Goal: Information Seeking & Learning: Understand process/instructions

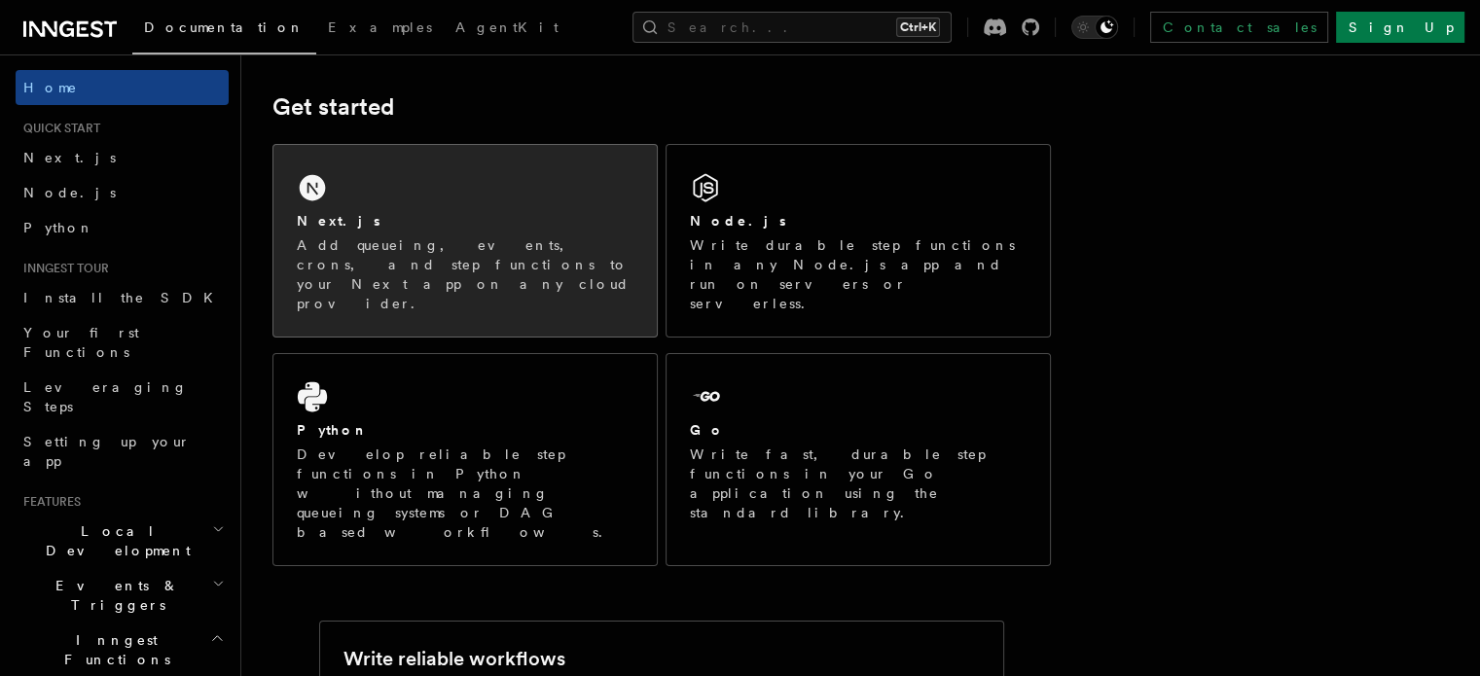
scroll to position [260, 0]
click at [414, 204] on div "Next.js Add queueing, events, crons, and step functions to your Next app on any…" at bounding box center [464, 242] width 383 height 192
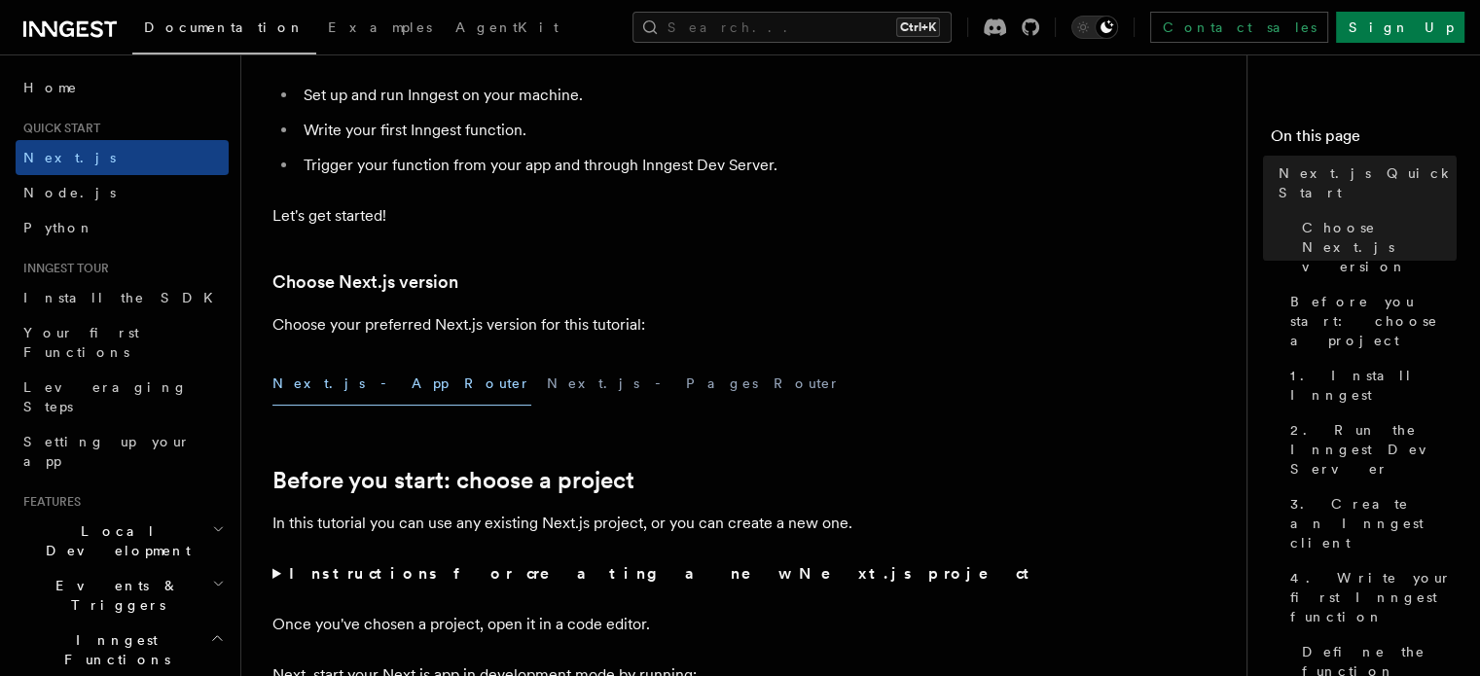
scroll to position [467, 0]
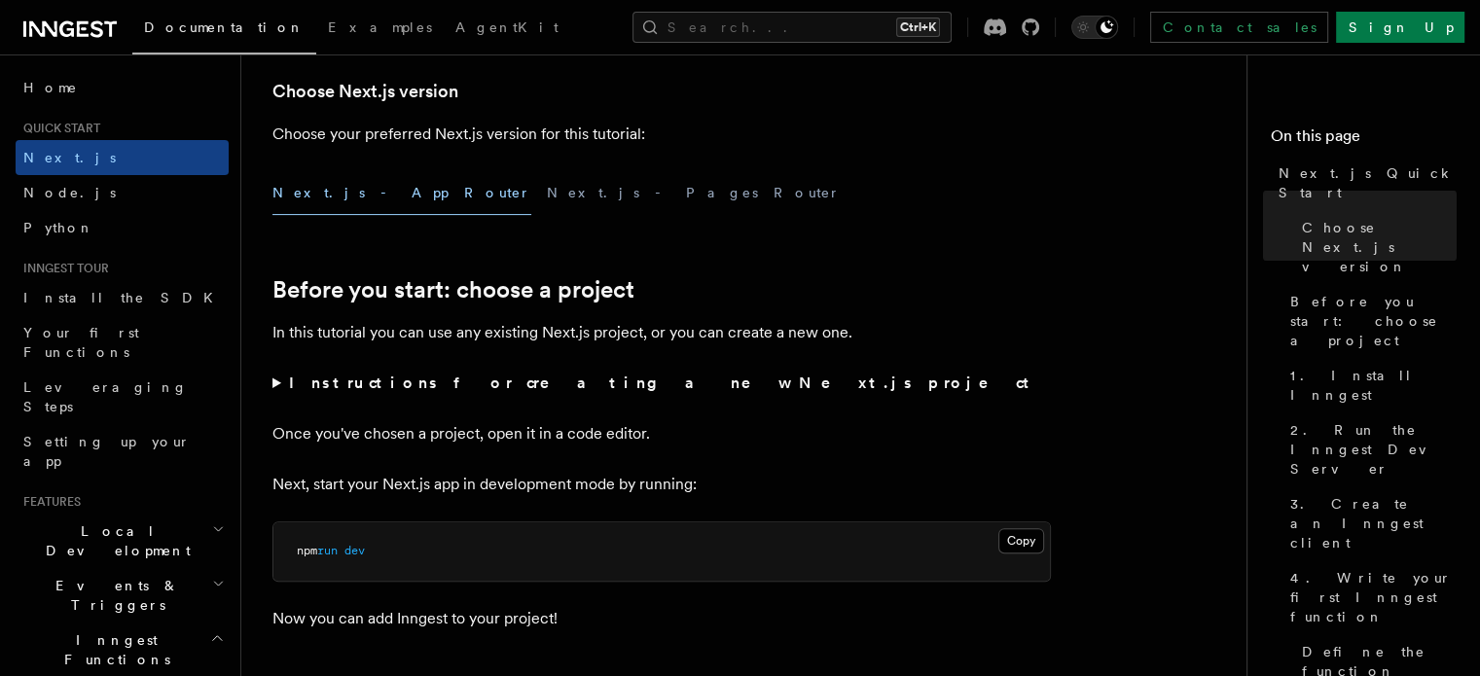
click at [362, 198] on button "Next.js - App Router" at bounding box center [401, 193] width 259 height 44
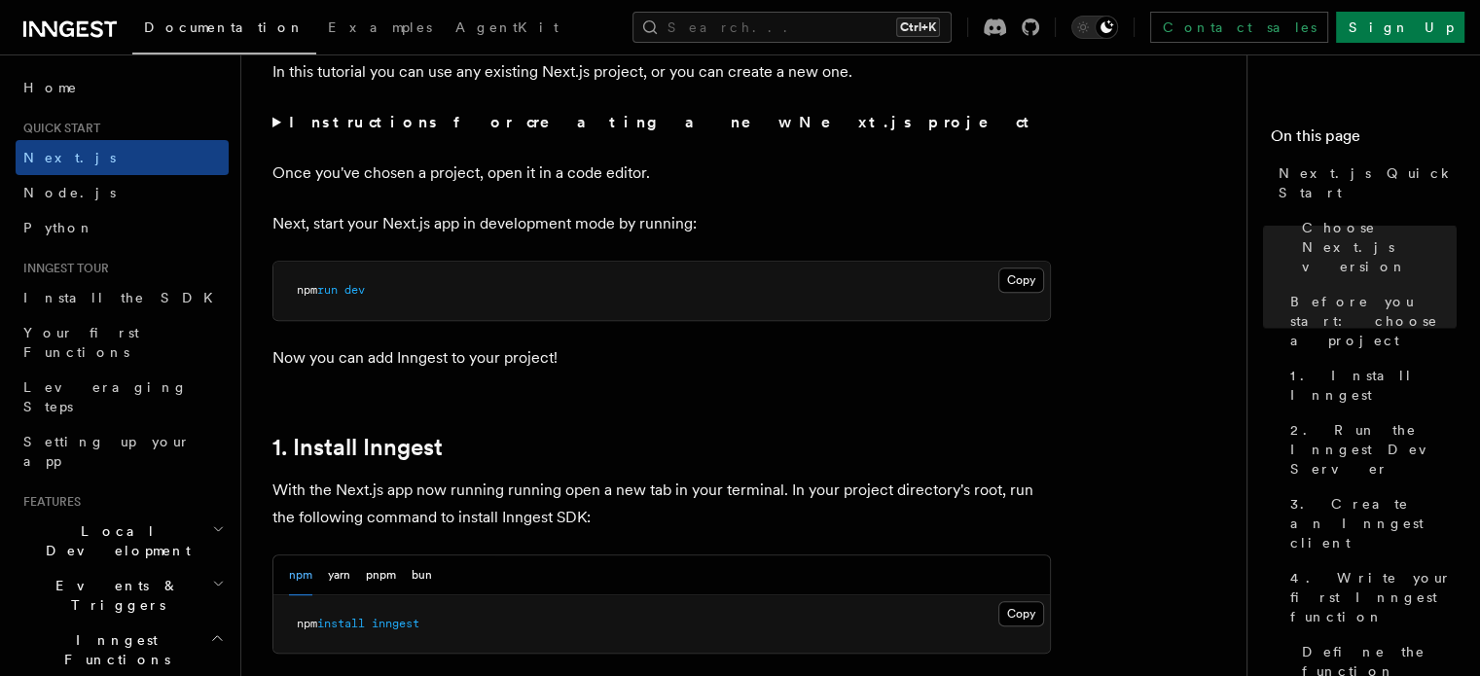
scroll to position [708, 0]
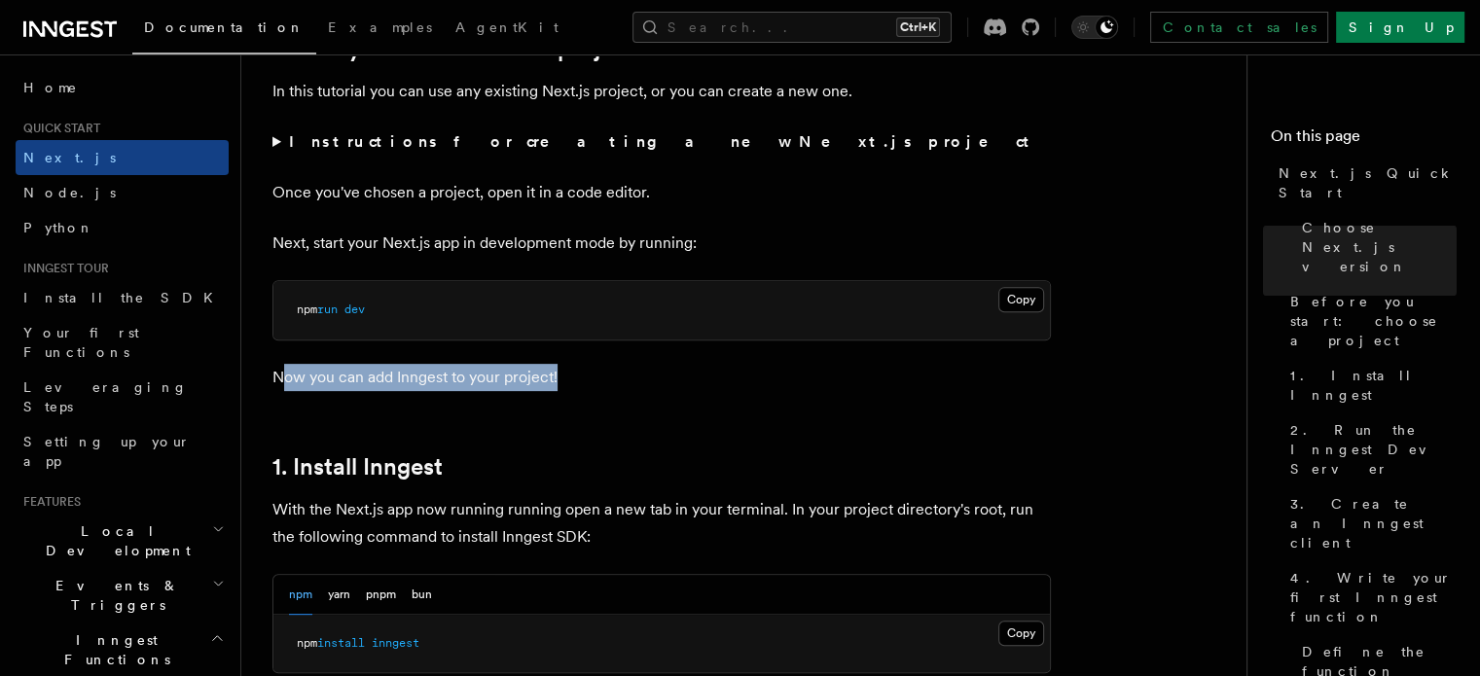
drag, startPoint x: 287, startPoint y: 380, endPoint x: 576, endPoint y: 360, distance: 289.7
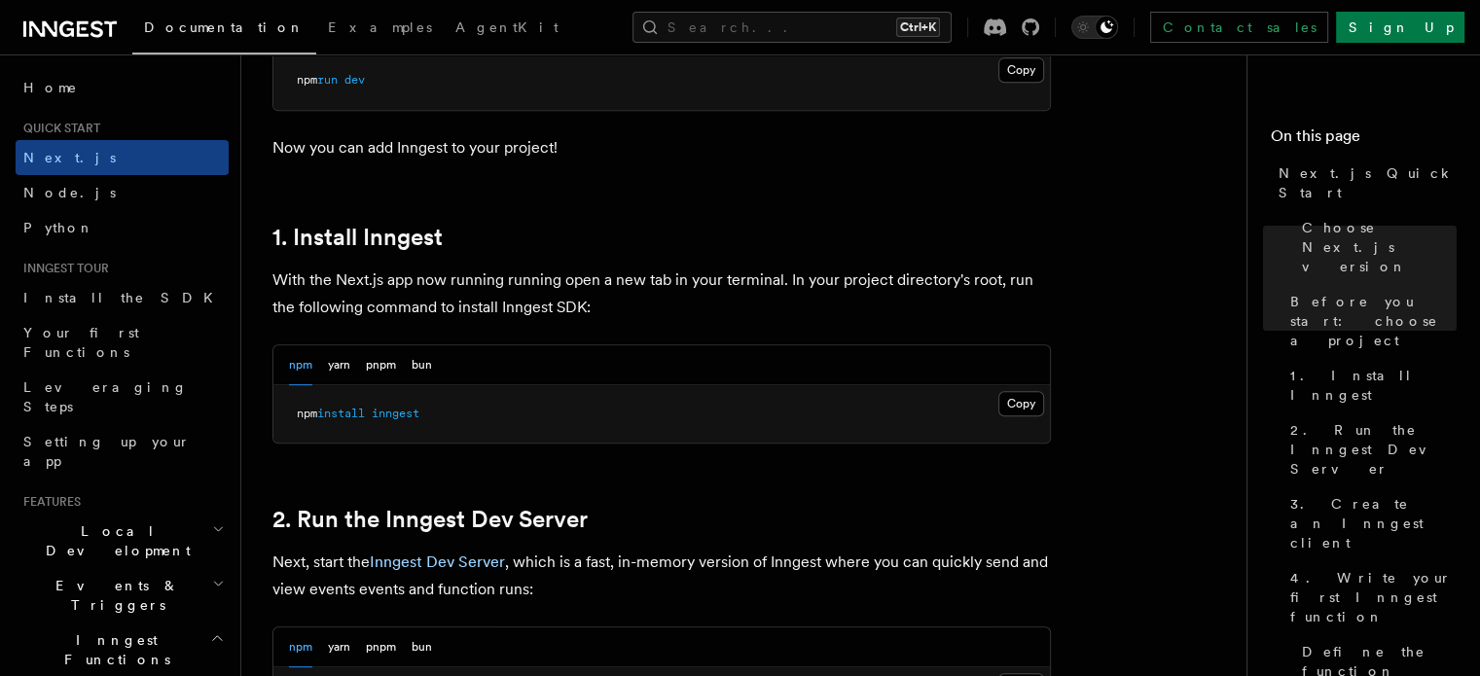
scroll to position [938, 0]
click at [1020, 391] on button "Copy Copied" at bounding box center [1021, 403] width 46 height 25
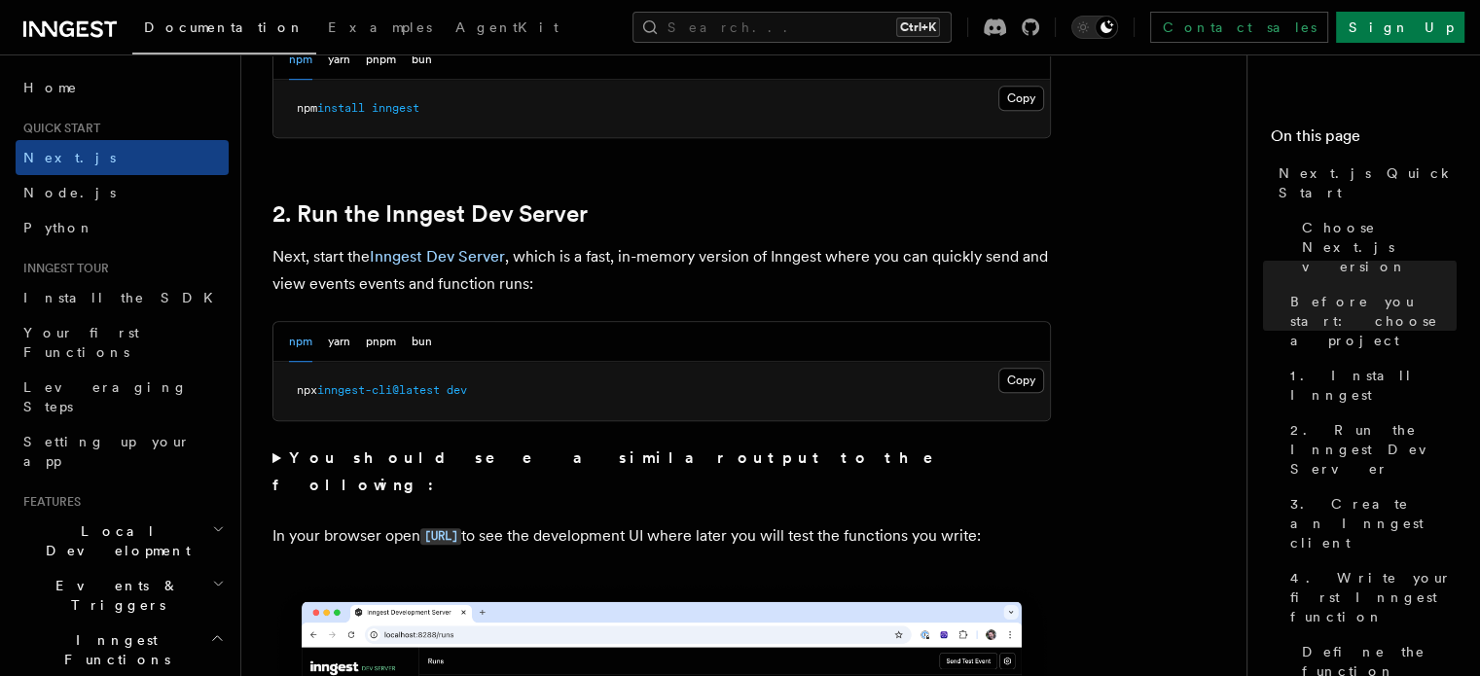
scroll to position [1248, 0]
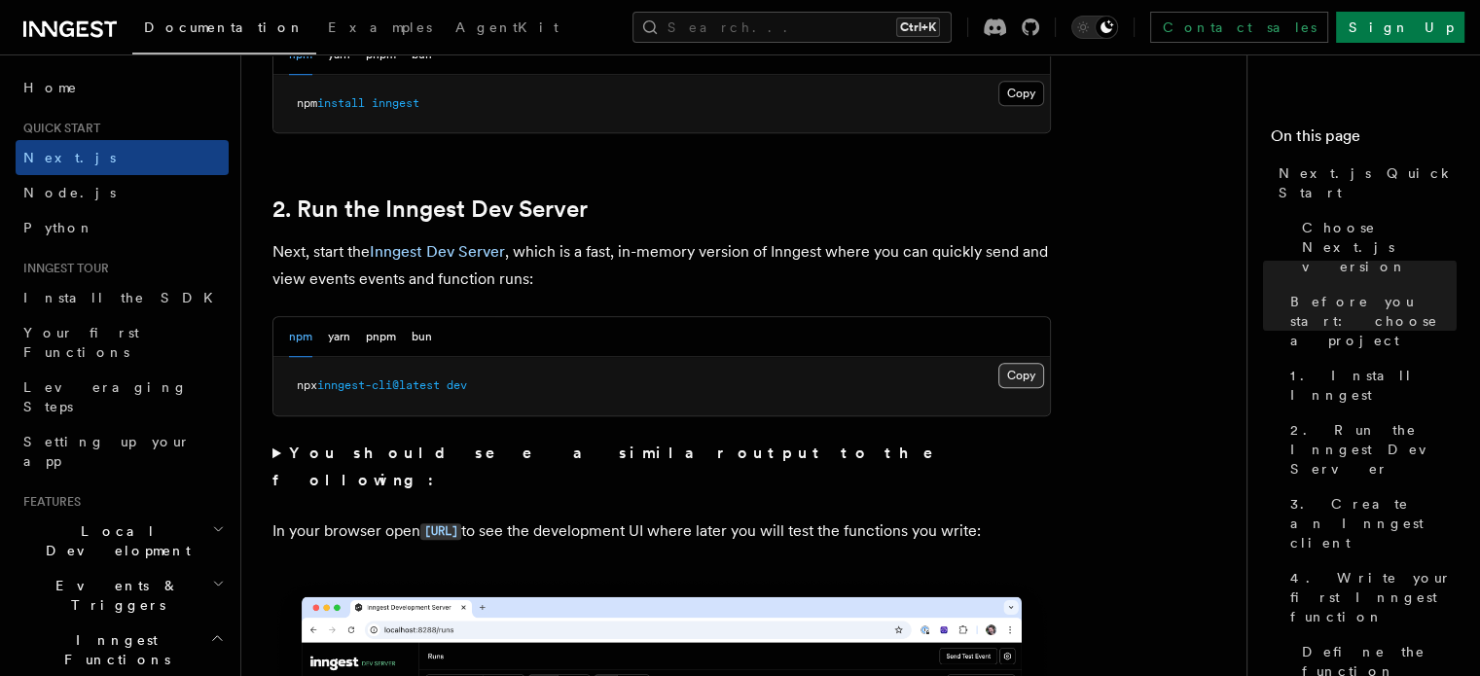
click at [1030, 377] on button "Copy Copied" at bounding box center [1021, 375] width 46 height 25
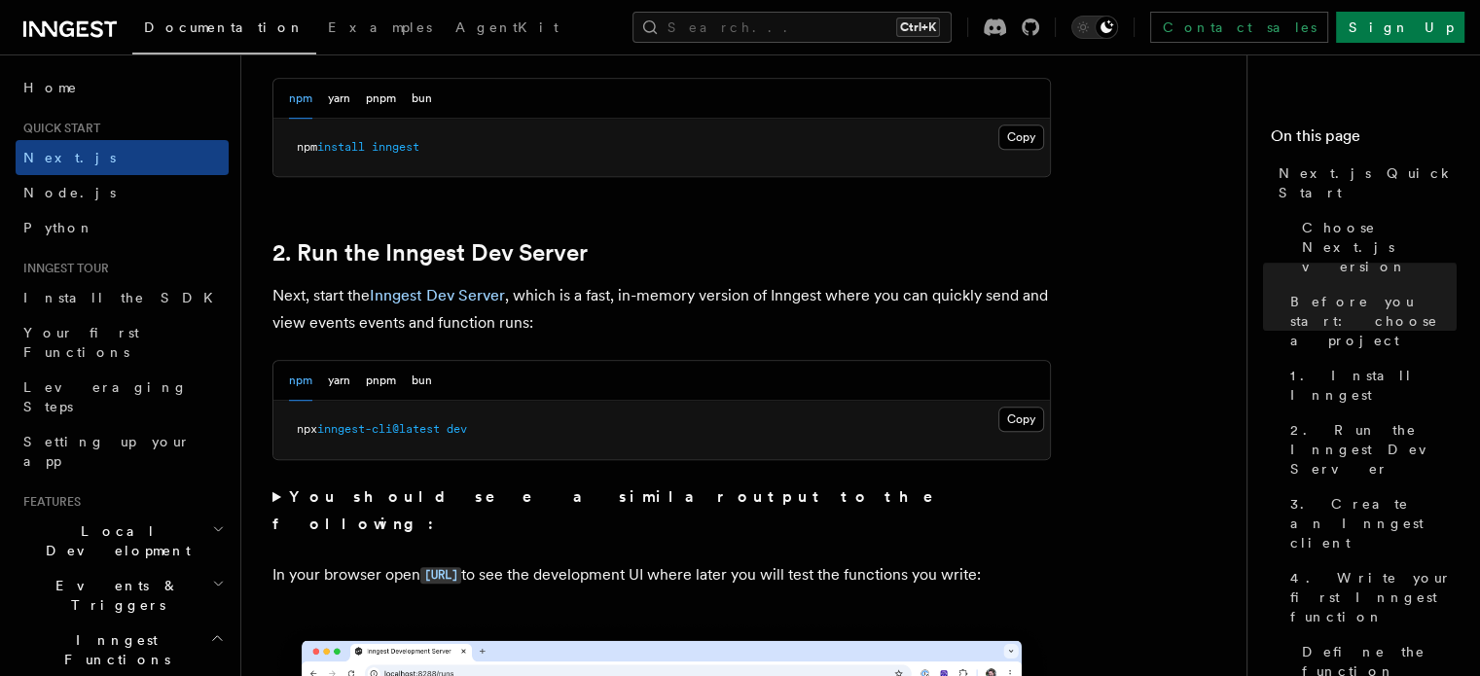
scroll to position [1195, 0]
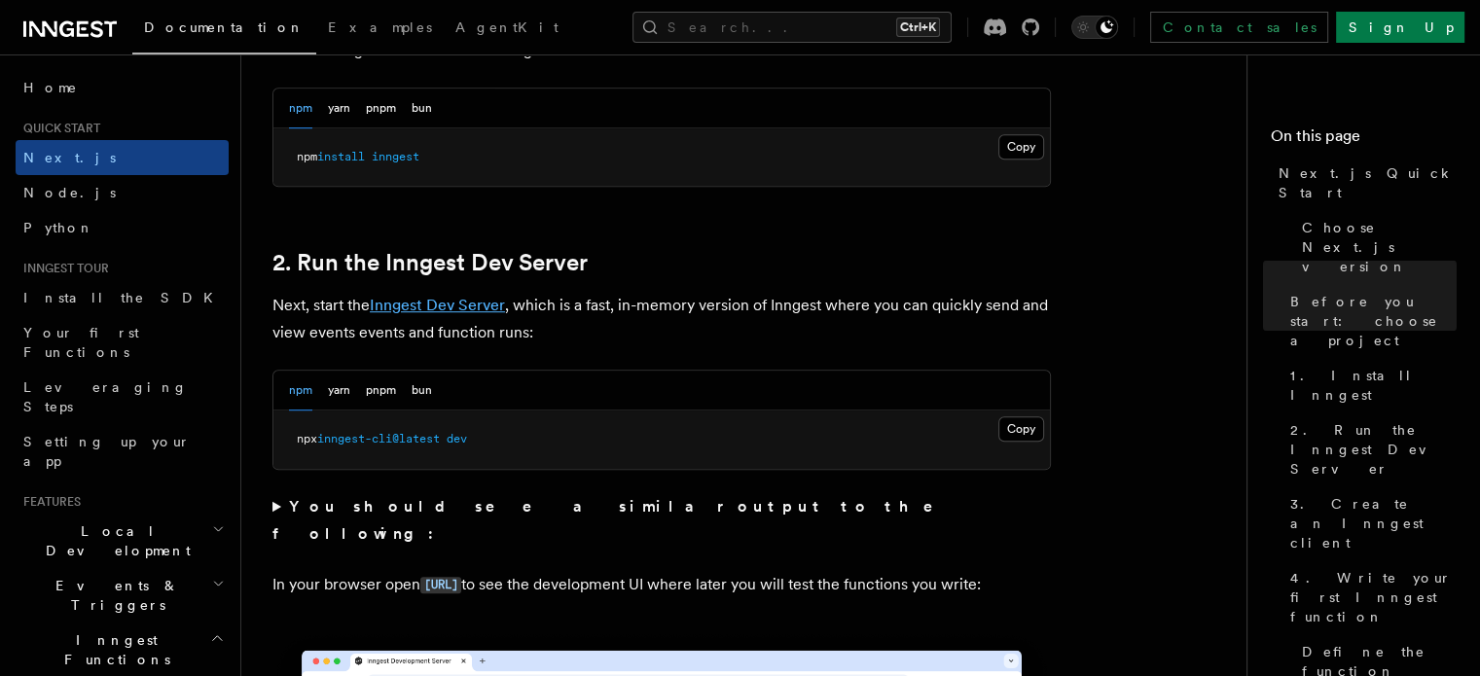
click at [452, 300] on link "Inngest Dev Server" at bounding box center [437, 305] width 135 height 18
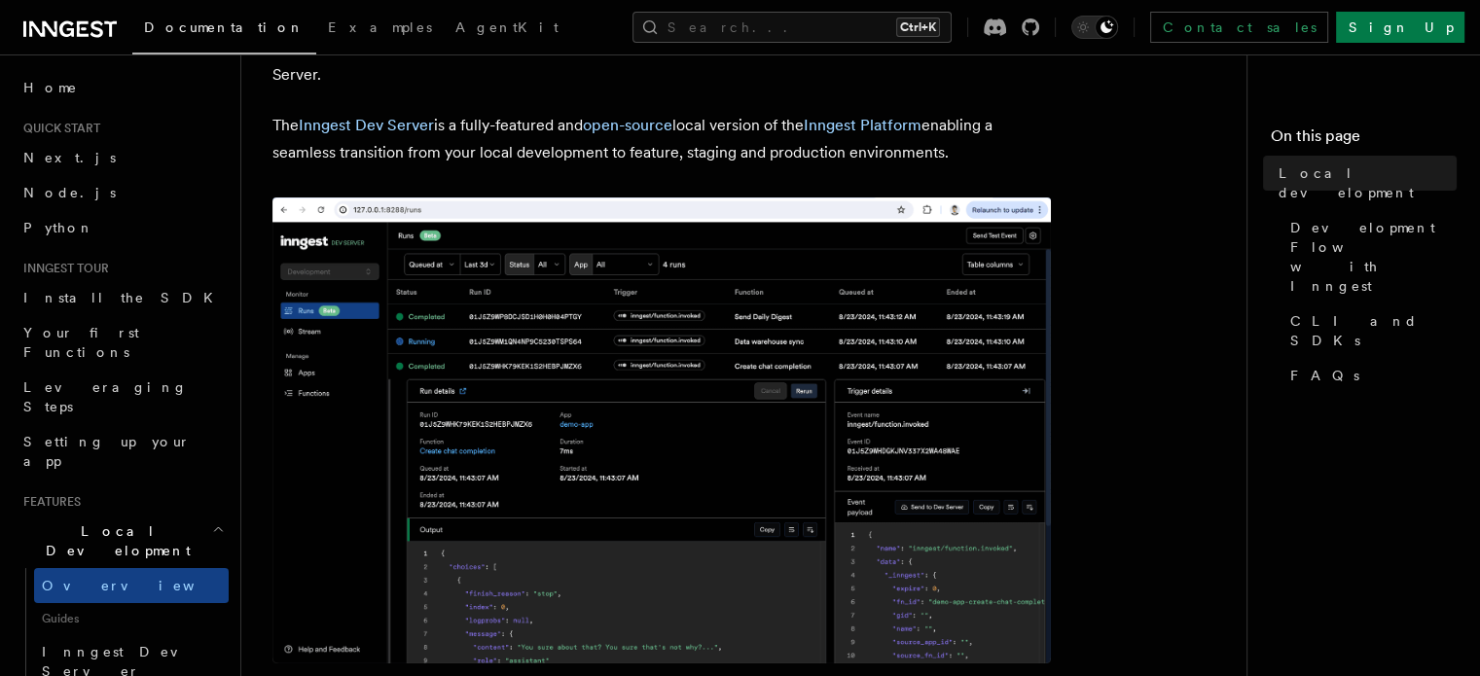
scroll to position [60, 0]
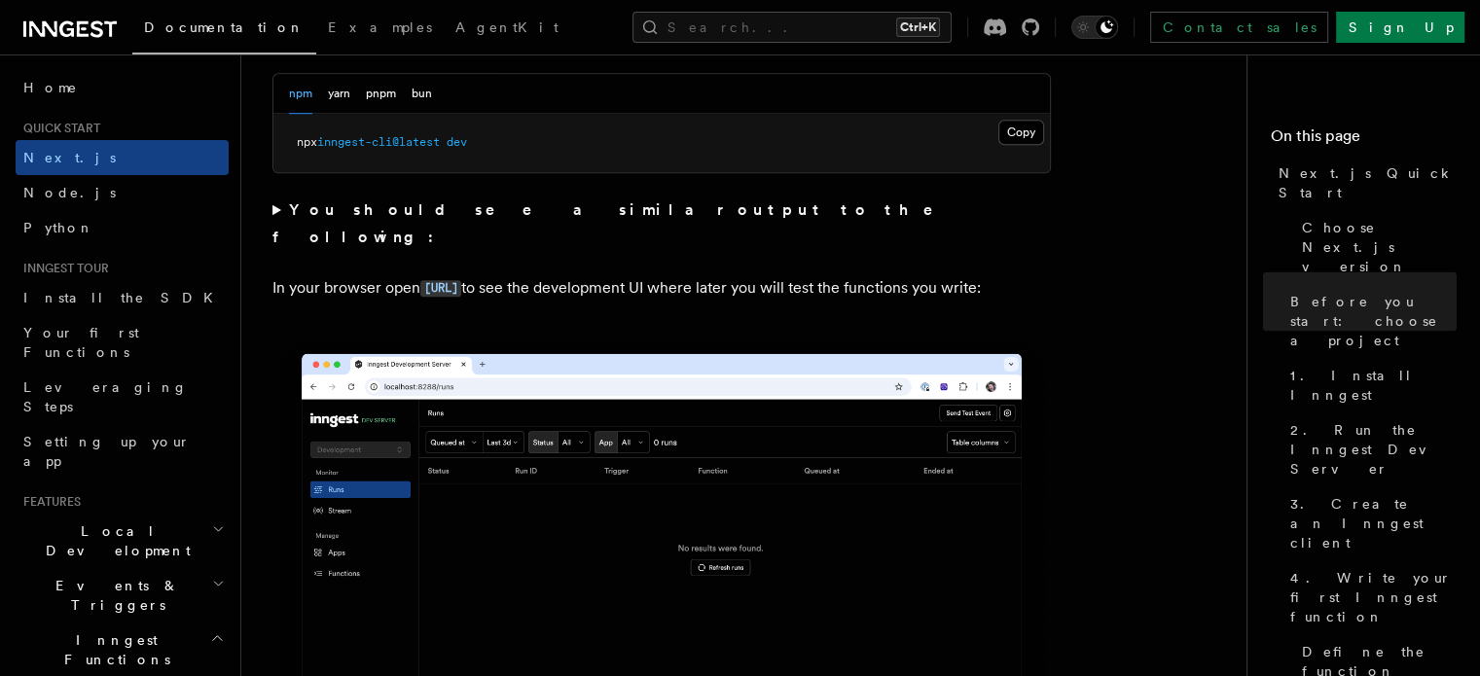
scroll to position [1493, 0]
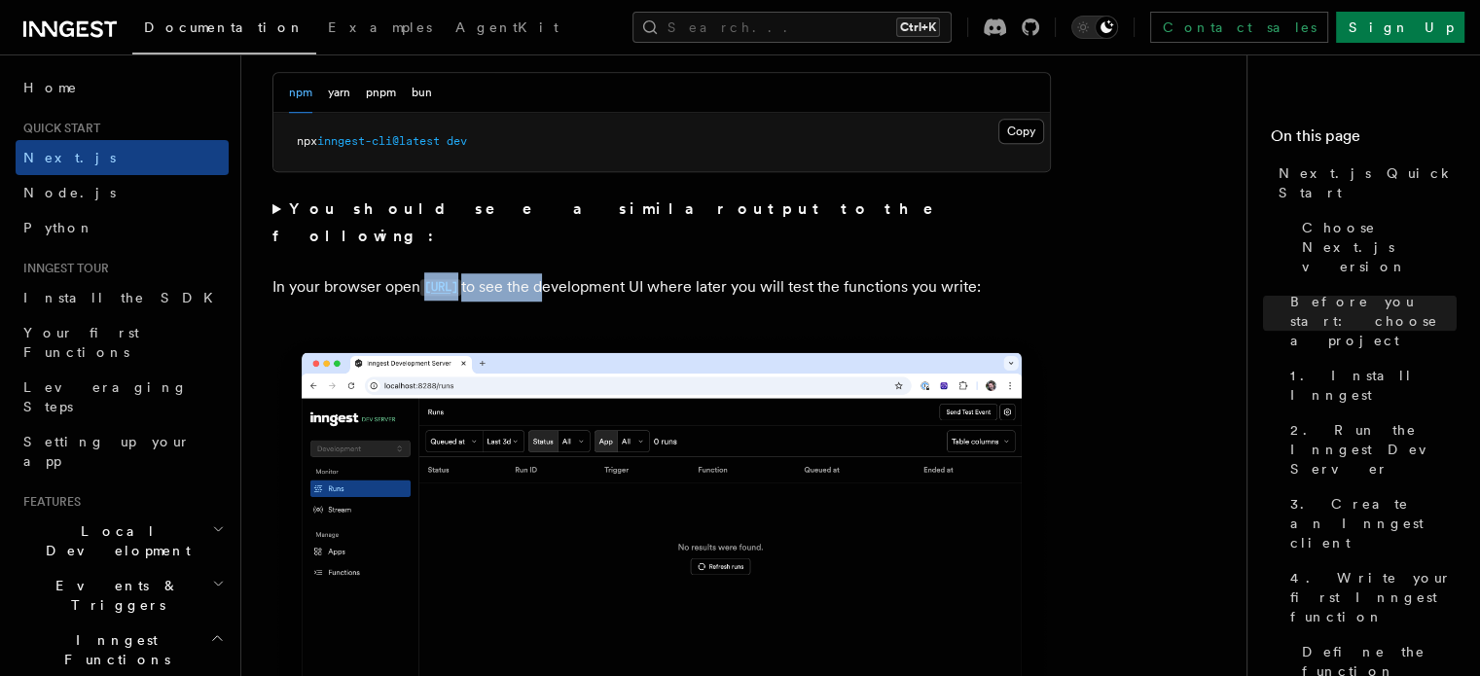
drag, startPoint x: 415, startPoint y: 258, endPoint x: 651, endPoint y: 238, distance: 236.3
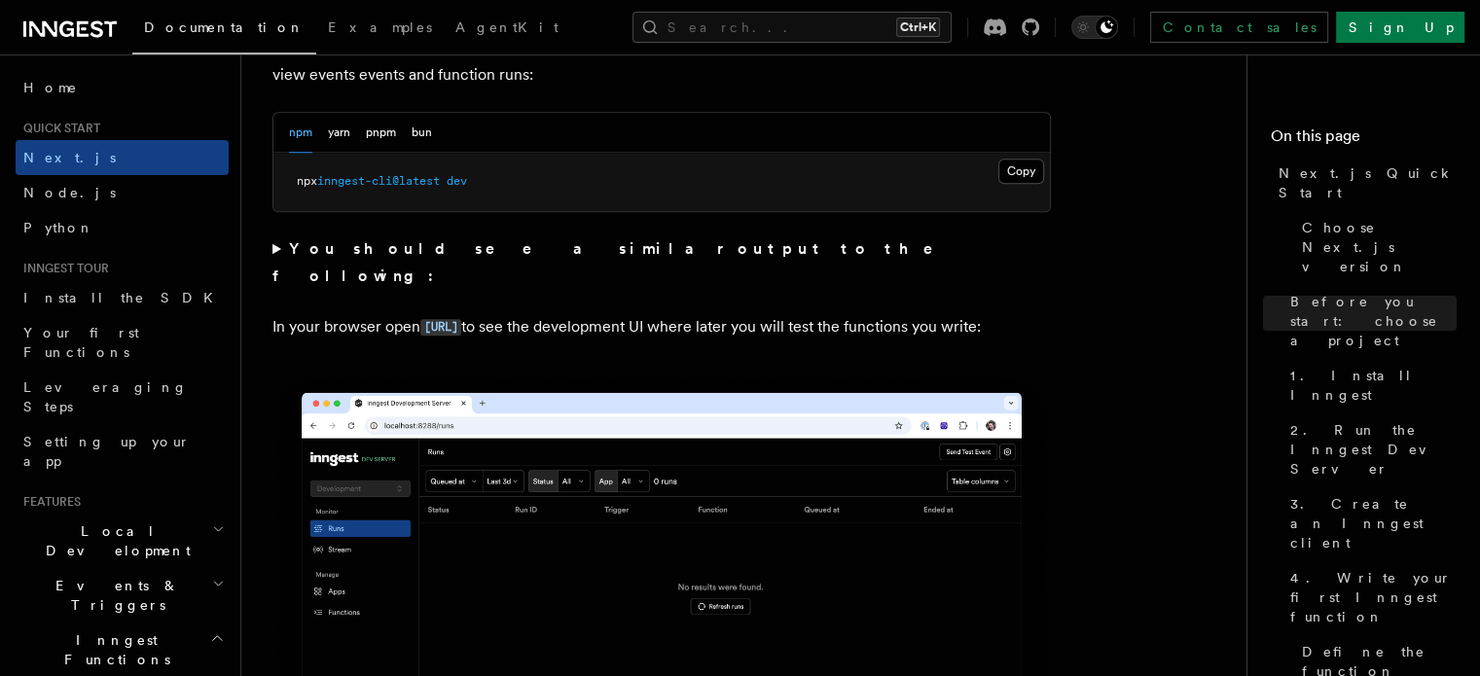
scroll to position [1452, 0]
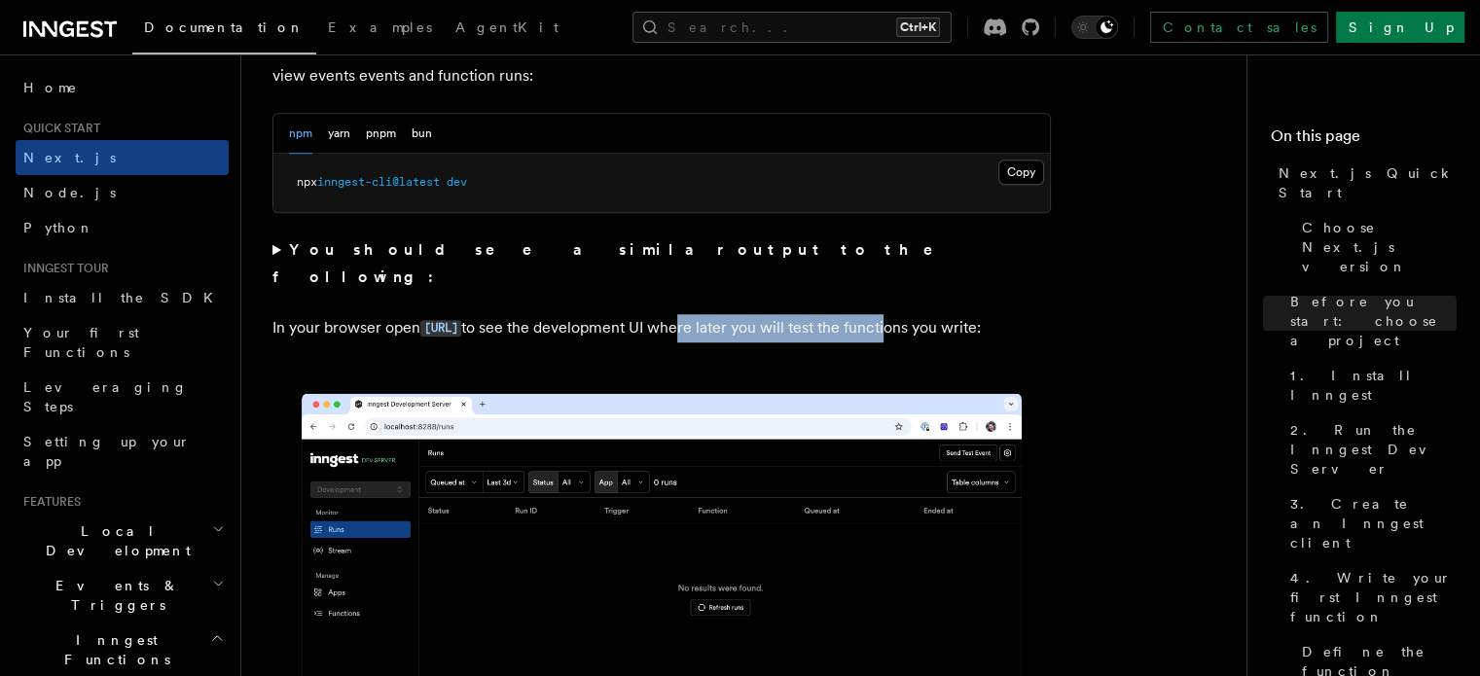
drag, startPoint x: 782, startPoint y: 295, endPoint x: 992, endPoint y: 281, distance: 210.6
click at [461, 320] on code "http://localhost:8288" at bounding box center [440, 328] width 41 height 17
click at [592, 339] on p "In your browser open http://localhost:8288 to see the development UI where late…" at bounding box center [661, 328] width 778 height 28
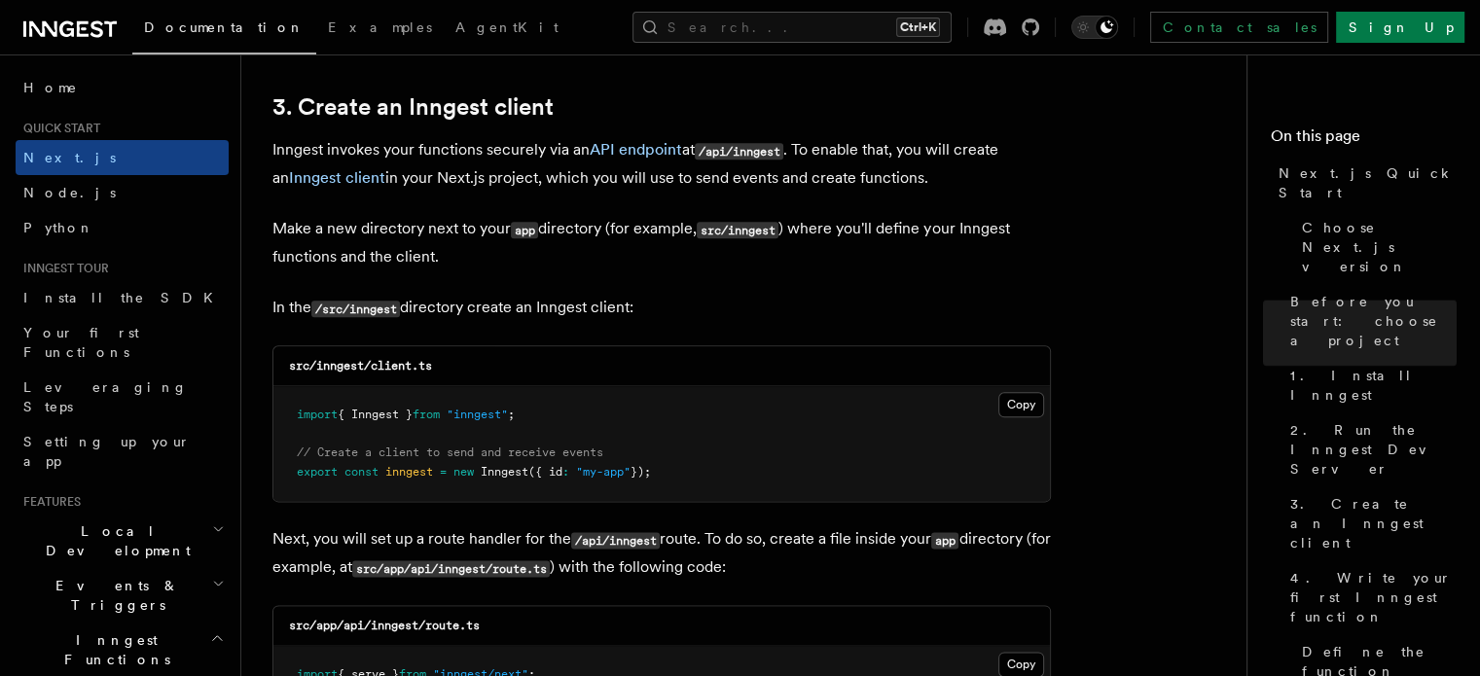
scroll to position [2288, 0]
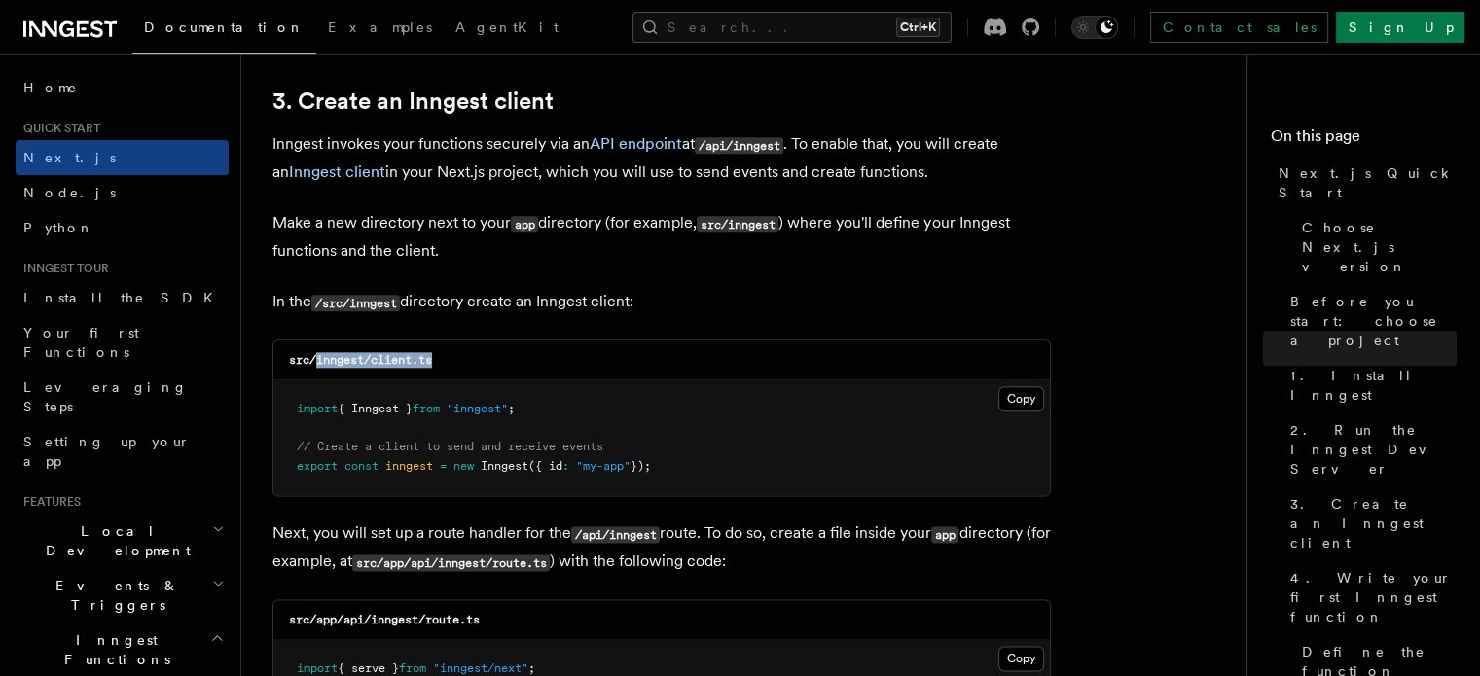
drag, startPoint x: 316, startPoint y: 361, endPoint x: 502, endPoint y: 338, distance: 187.3
copy code "inngest/client.ts"
click at [1022, 402] on button "Copy Copied" at bounding box center [1021, 398] width 46 height 25
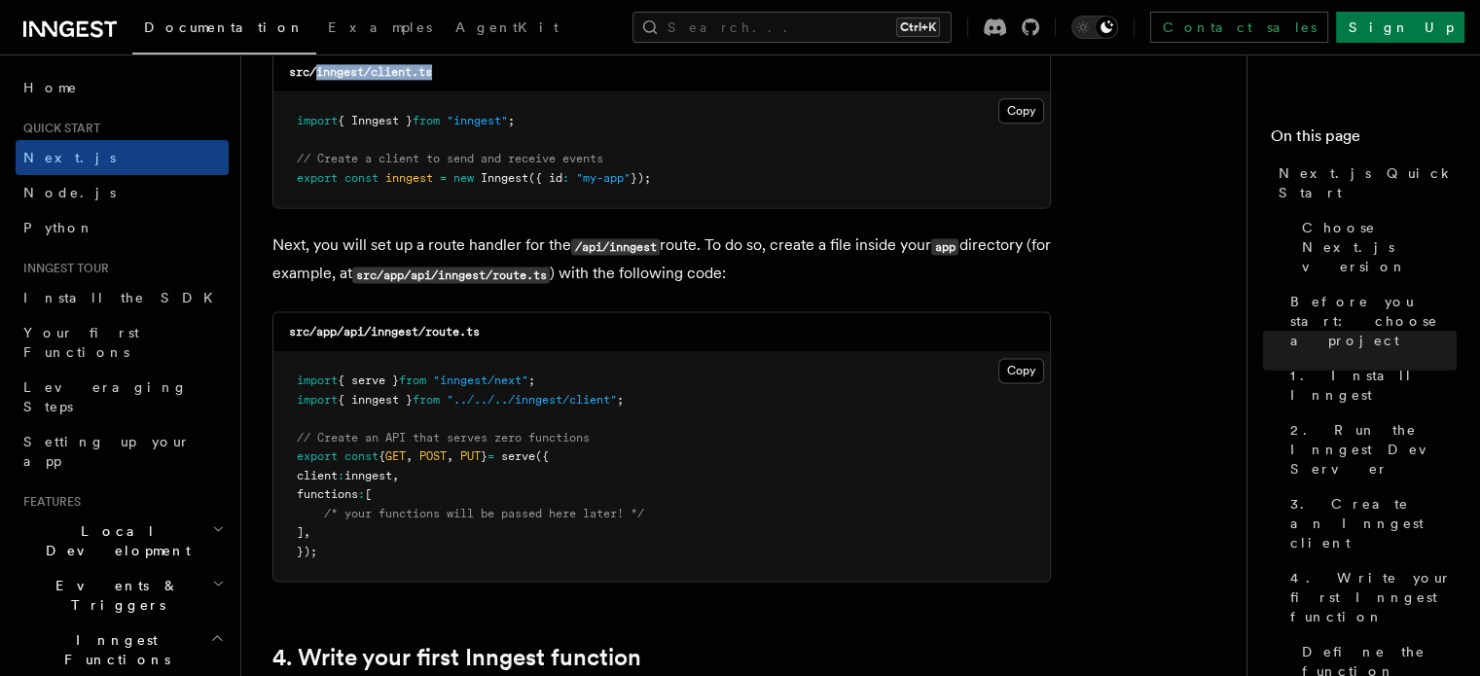
scroll to position [2600, 0]
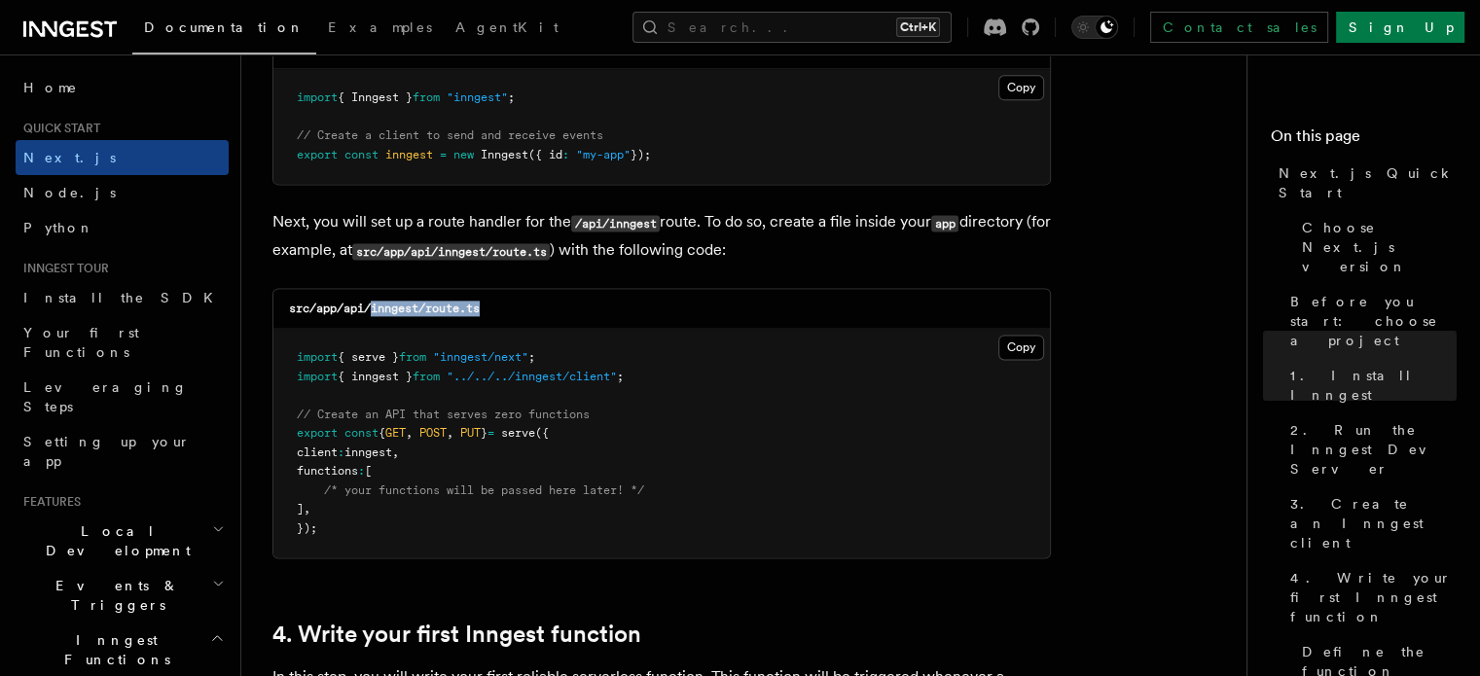
drag, startPoint x: 374, startPoint y: 309, endPoint x: 498, endPoint y: 310, distance: 124.5
click at [498, 310] on div "src/app/api/inngest/route.ts" at bounding box center [661, 309] width 776 height 40
copy code "inngest/route.ts"
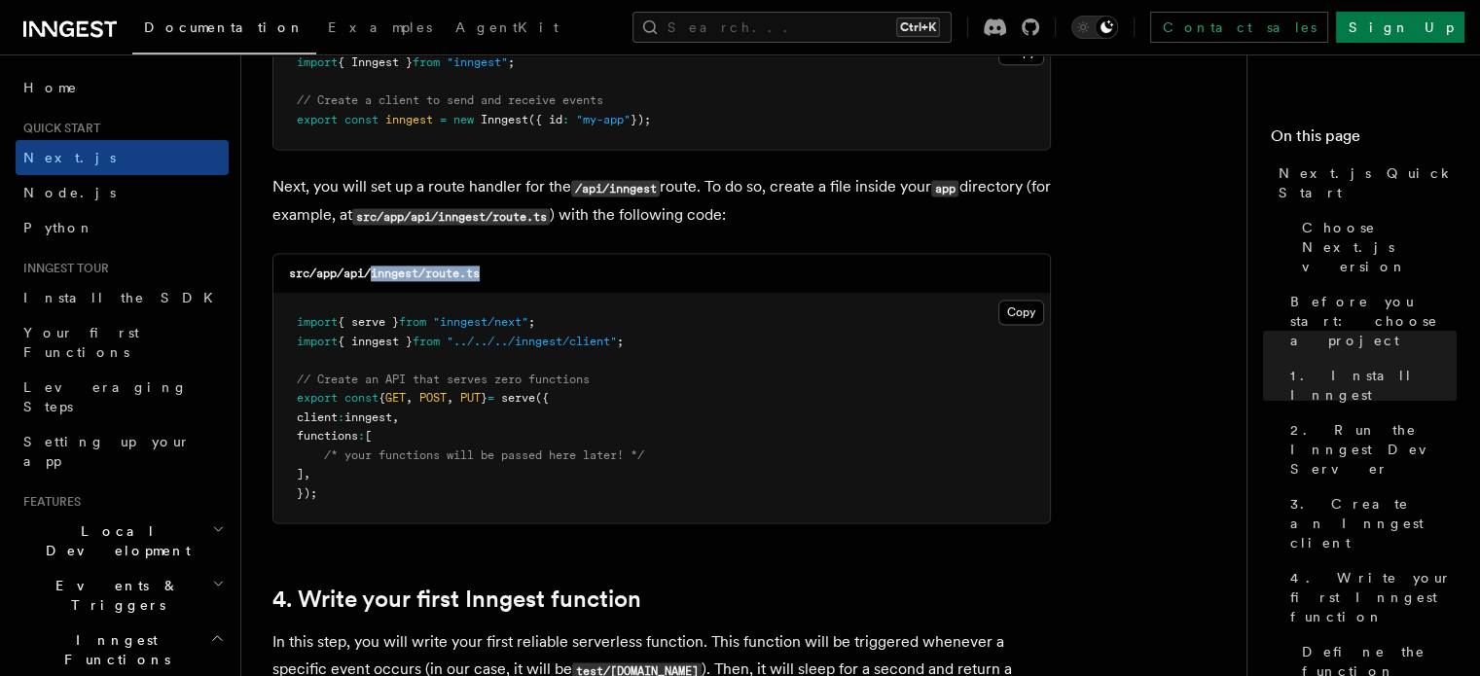
scroll to position [2640, 0]
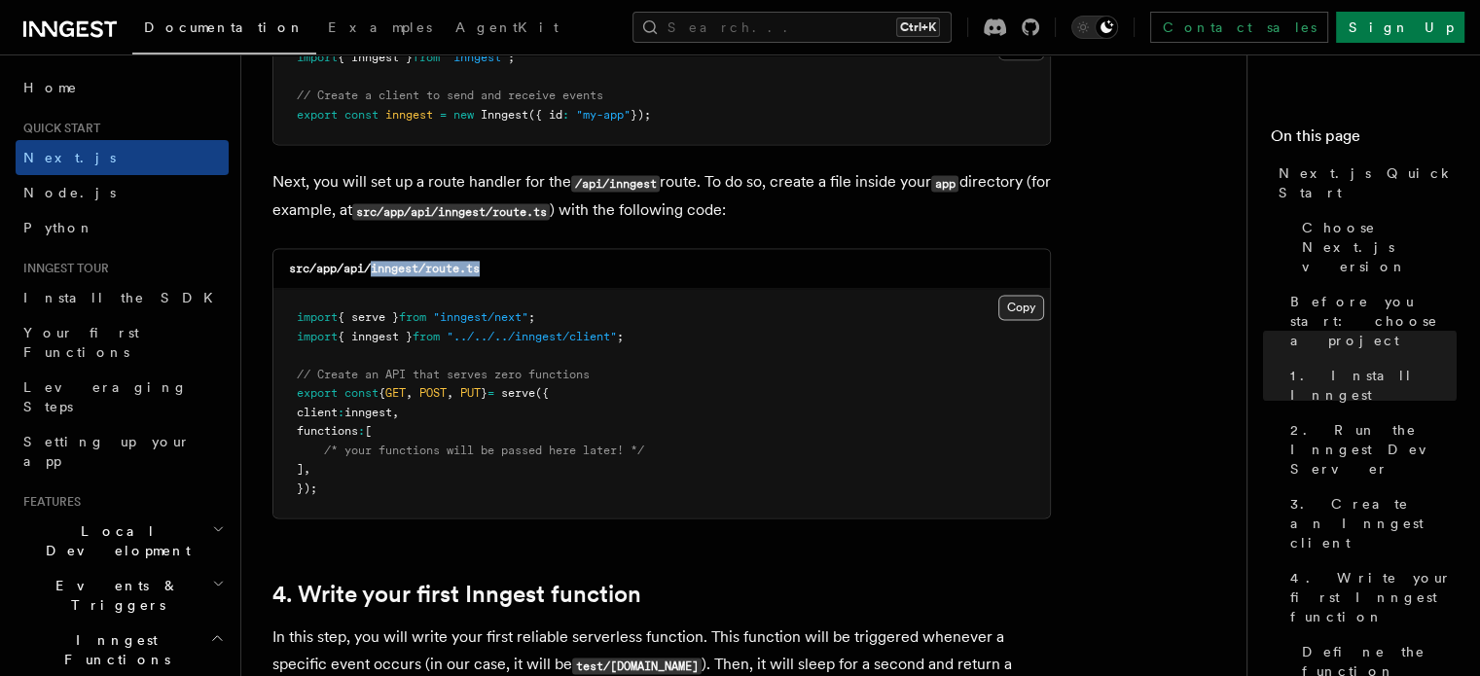
click at [1022, 299] on button "Copy Copied" at bounding box center [1021, 307] width 46 height 25
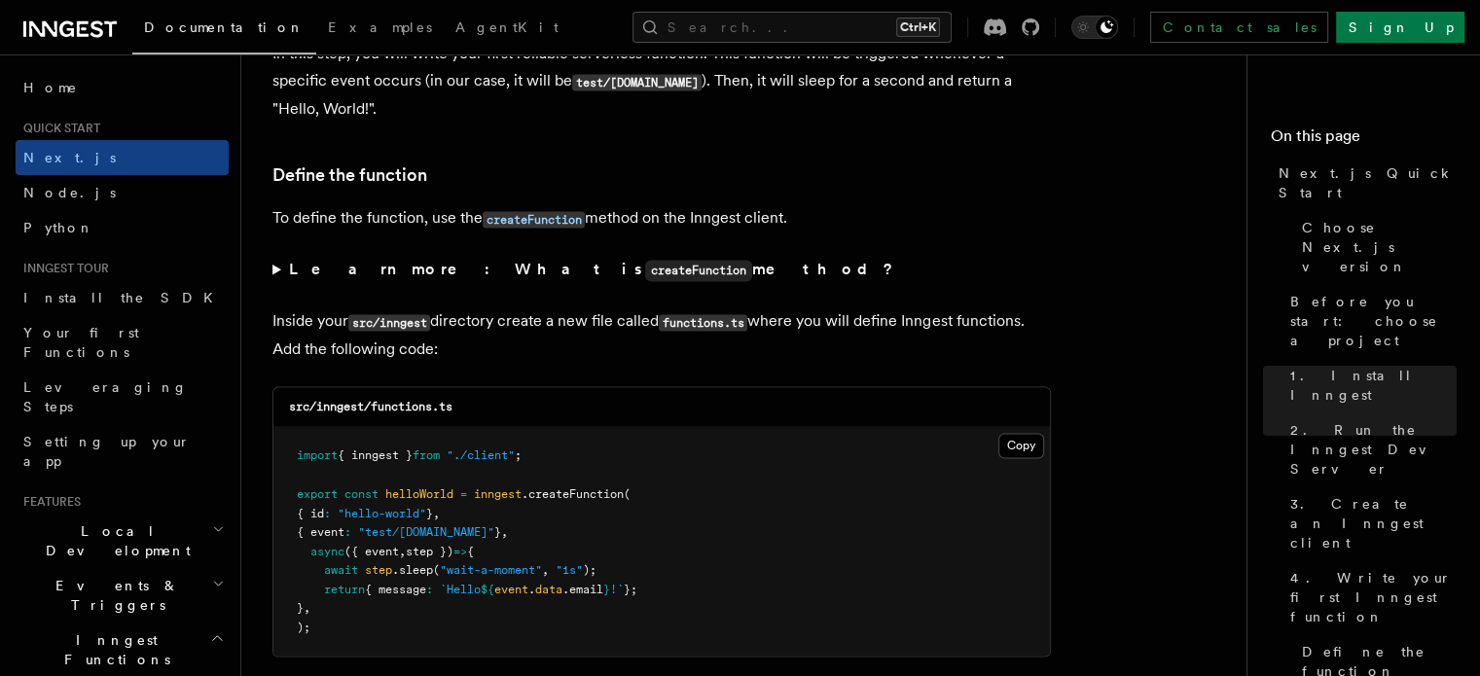
scroll to position [3242, 0]
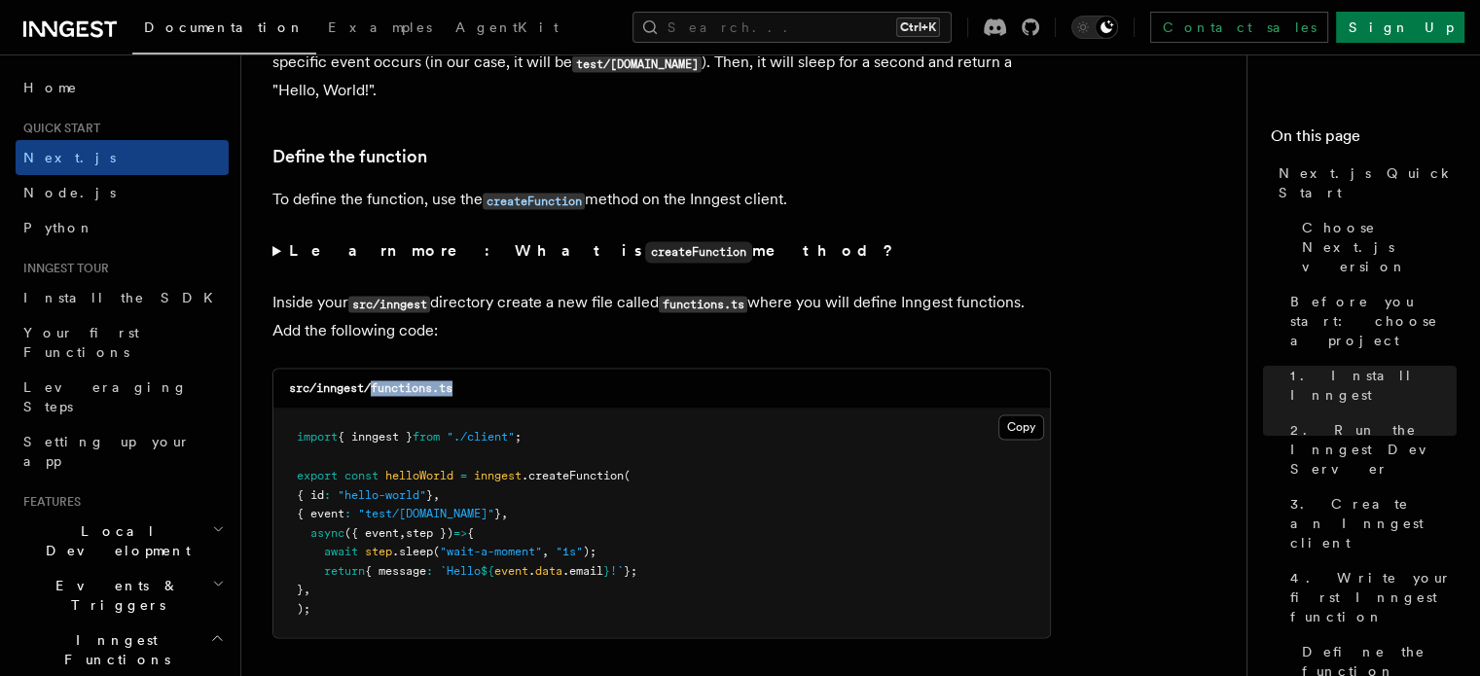
drag, startPoint x: 371, startPoint y: 390, endPoint x: 494, endPoint y: 394, distance: 123.6
click at [494, 394] on div "src/inngest/functions.ts" at bounding box center [661, 389] width 776 height 40
copy code "functions.ts"
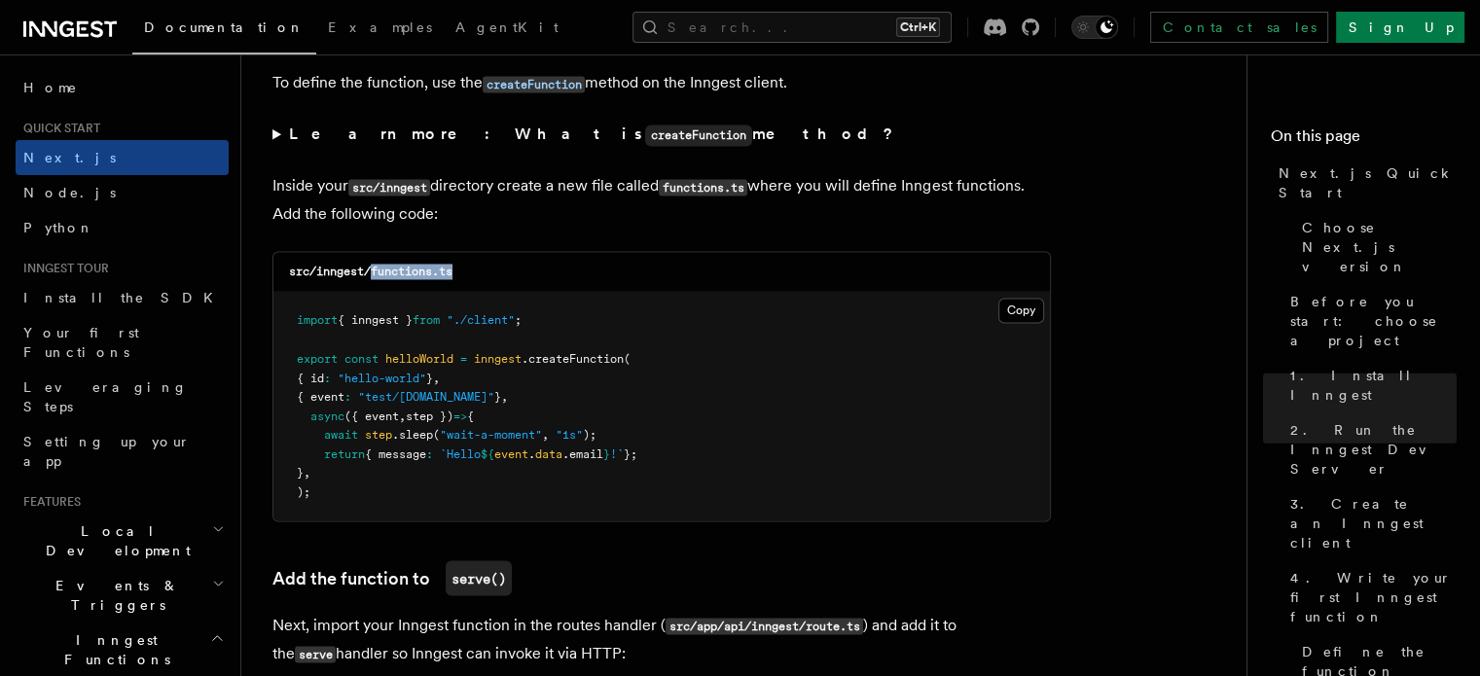
scroll to position [3359, 0]
click at [1018, 320] on button "Copy Copied" at bounding box center [1021, 310] width 46 height 25
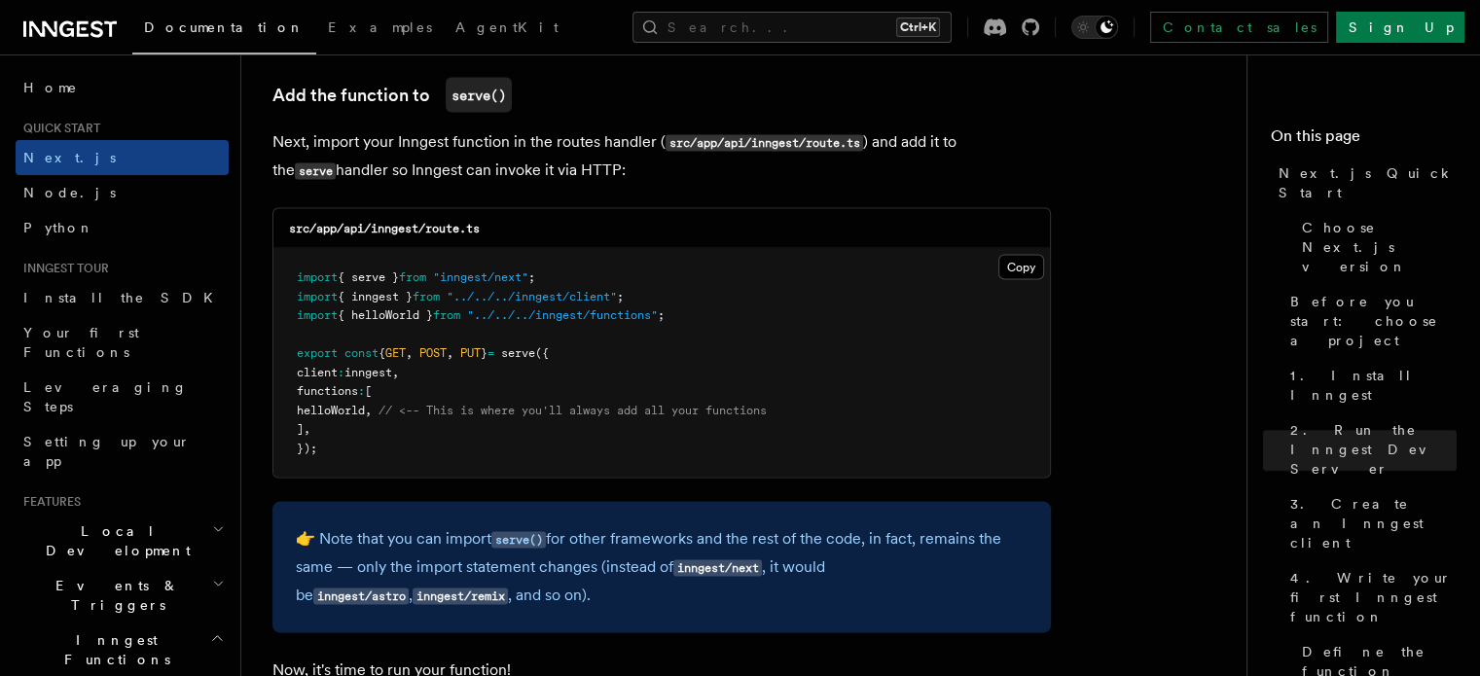
scroll to position [3842, 0]
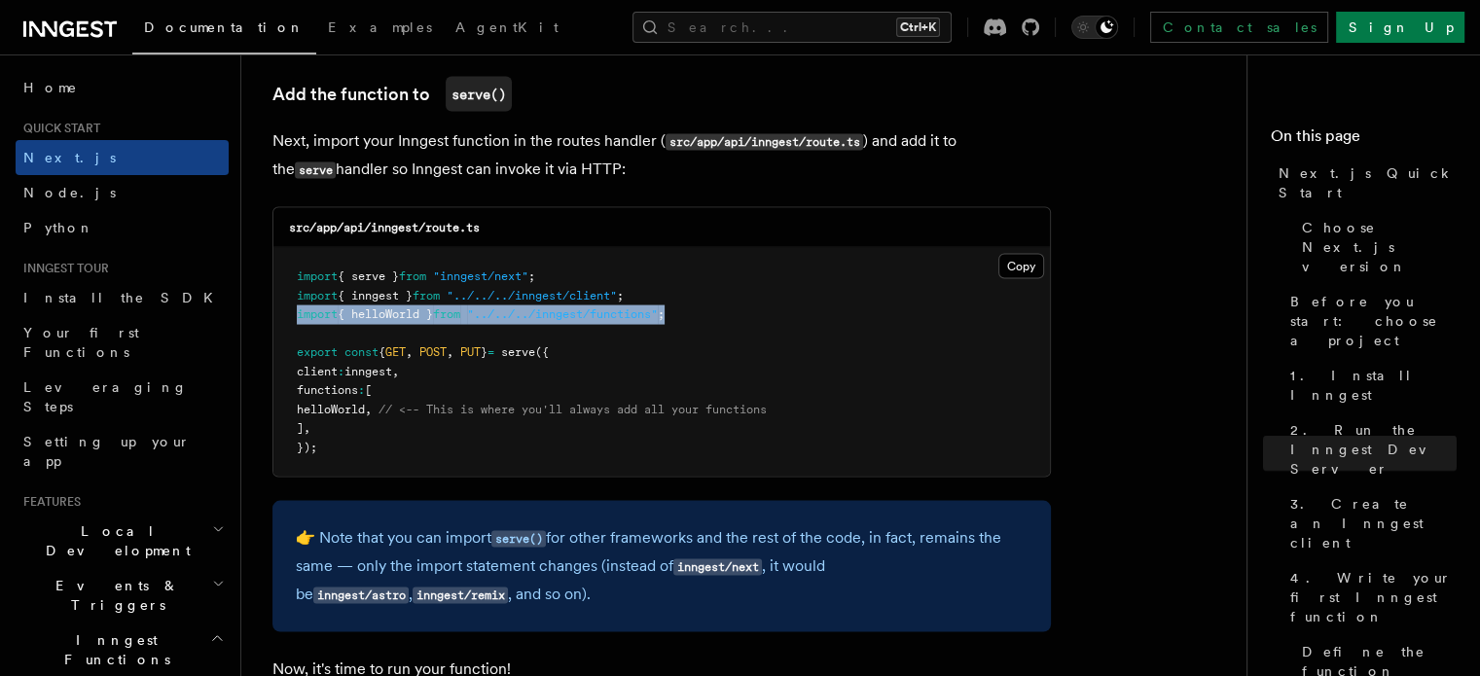
drag, startPoint x: 697, startPoint y: 310, endPoint x: 296, endPoint y: 316, distance: 400.9
click at [296, 316] on pre "import { serve } from "inngest/next" ; import { inngest } from "../../../innges…" at bounding box center [661, 362] width 776 height 229
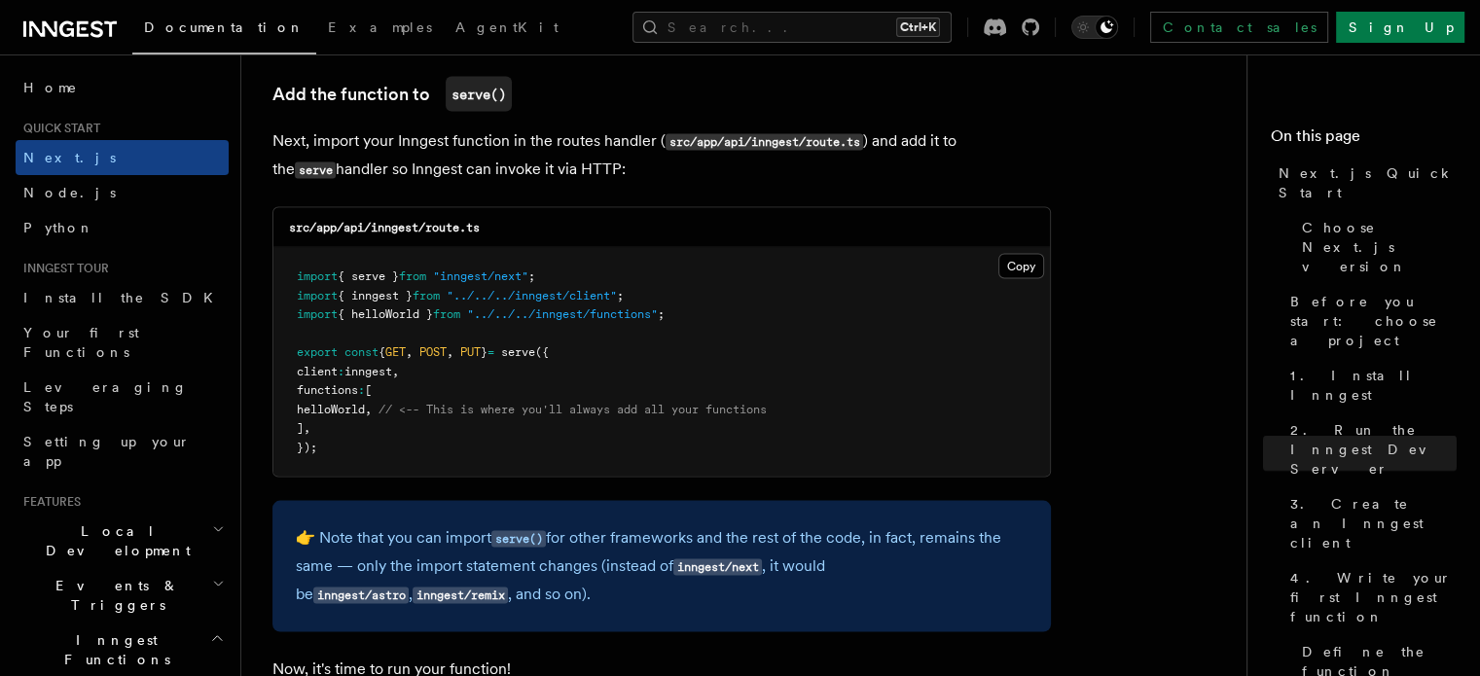
click at [660, 434] on pre "import { serve } from "inngest/next" ; import { inngest } from "../../../innges…" at bounding box center [661, 362] width 776 height 229
click at [1026, 271] on button "Copy Copied" at bounding box center [1021, 266] width 46 height 25
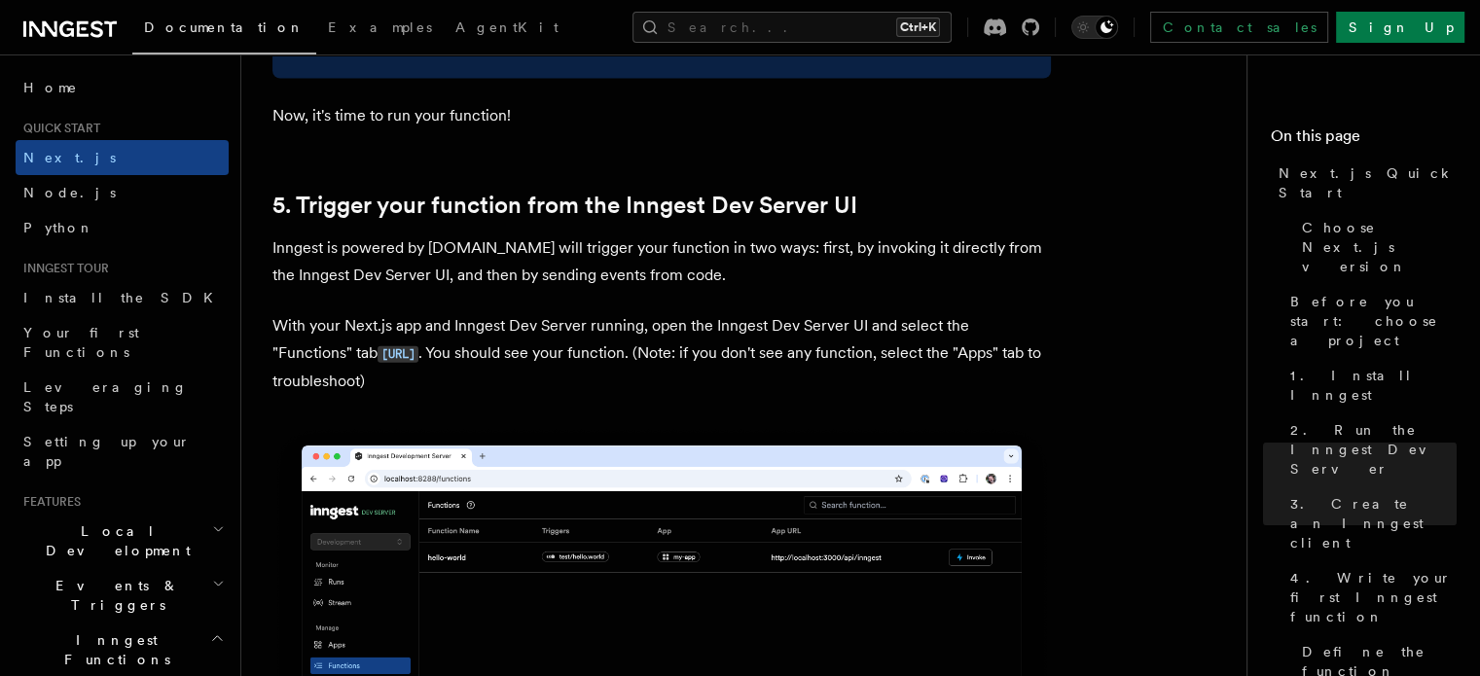
scroll to position [4336, 0]
